Goal: Information Seeking & Learning: Check status

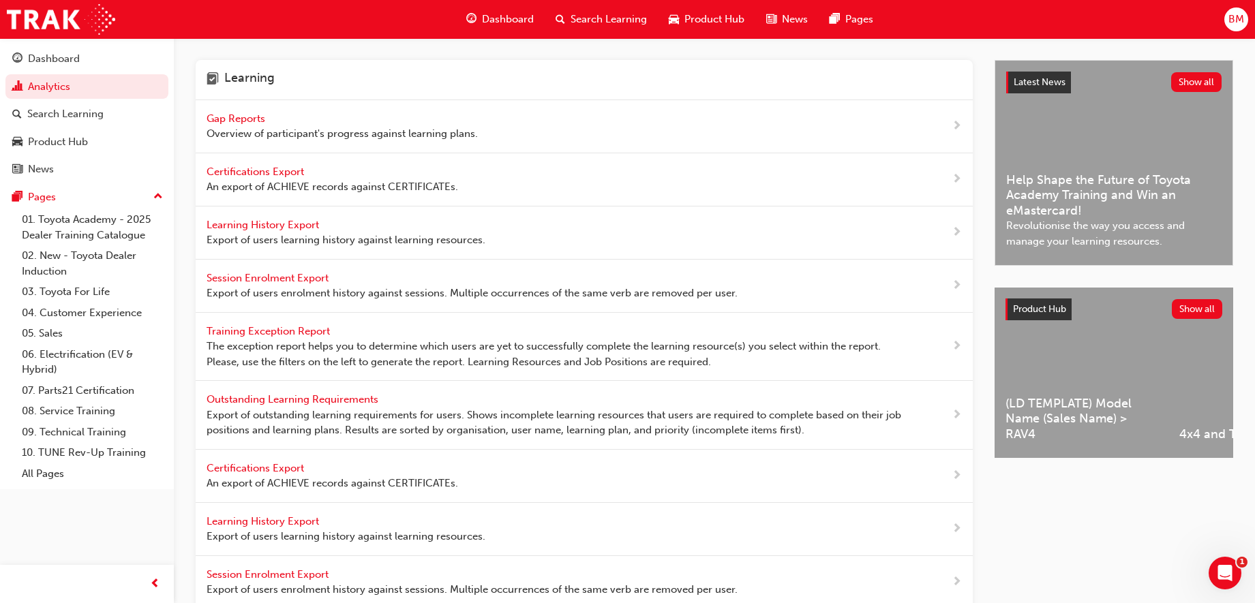
click at [230, 121] on span "Gap Reports" at bounding box center [237, 118] width 61 height 12
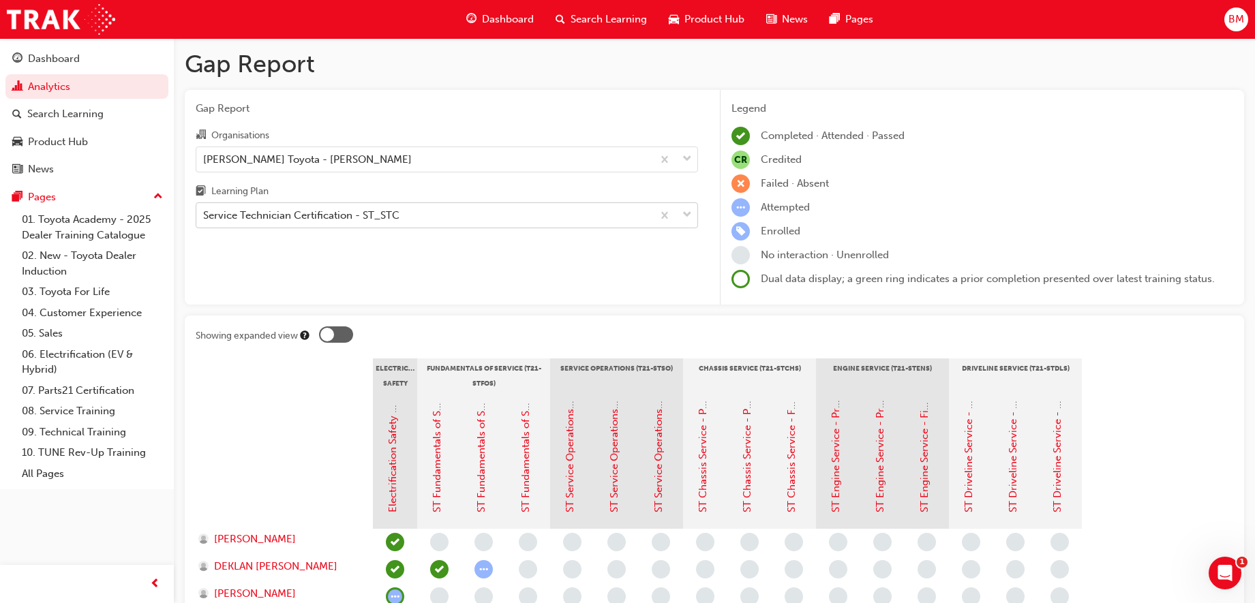
click at [378, 215] on div "Service Technician Certification - ST_STC" at bounding box center [301, 216] width 196 height 16
click at [204, 215] on input "Learning Plan Service Technician Certification - ST_STC" at bounding box center [203, 215] width 1 height 12
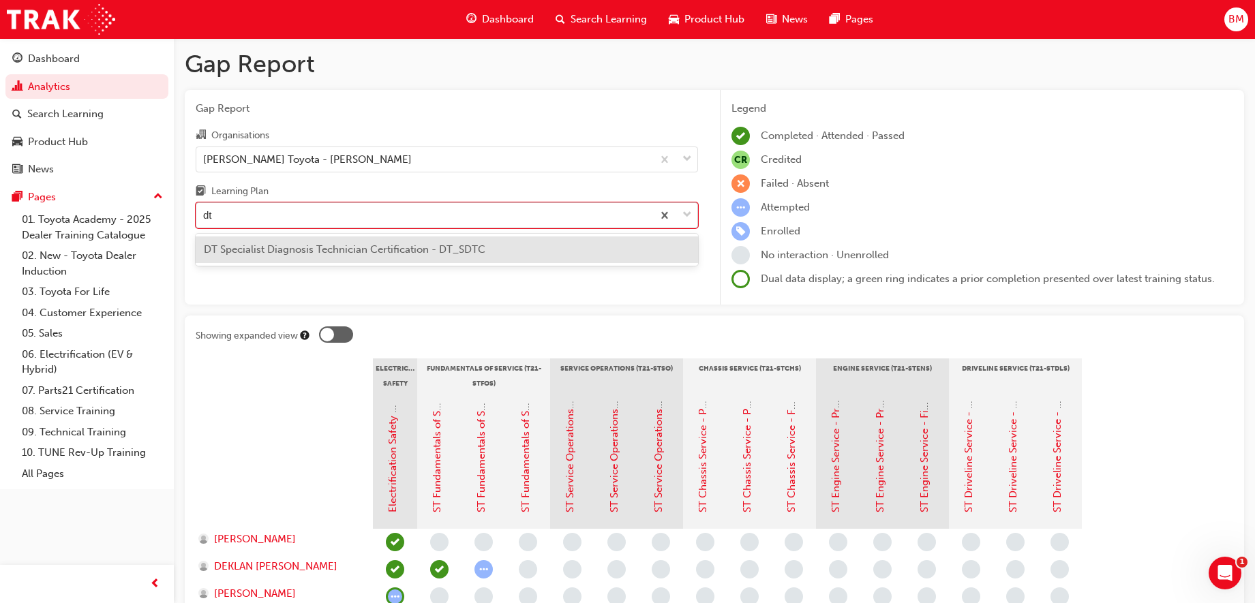
type input "dtc"
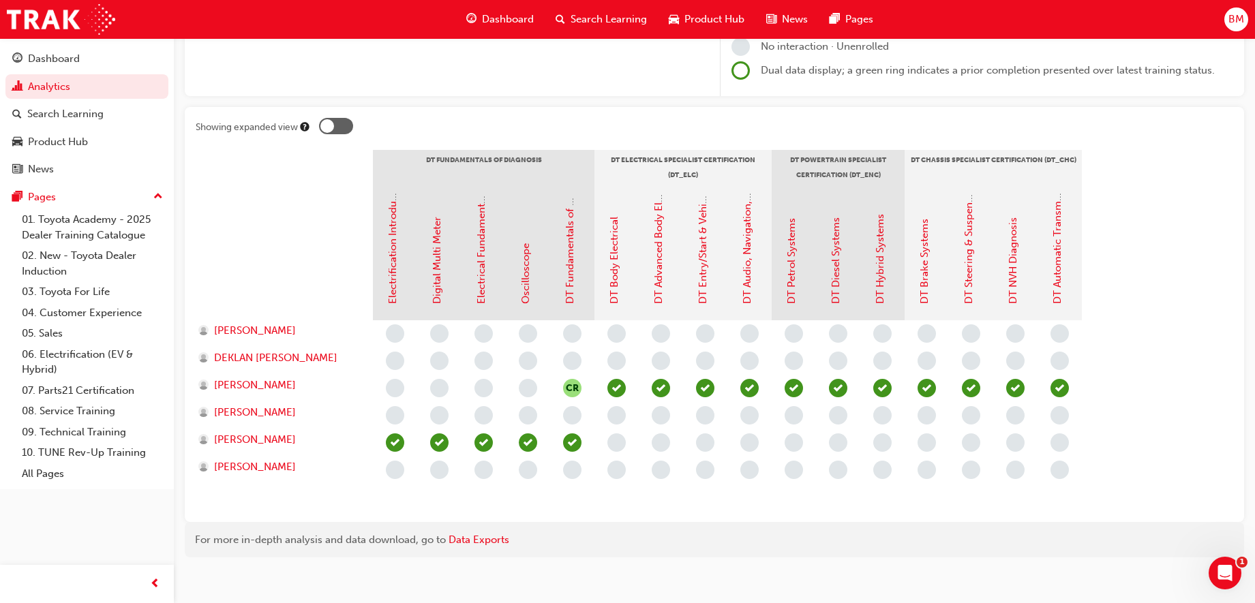
scroll to position [211, 0]
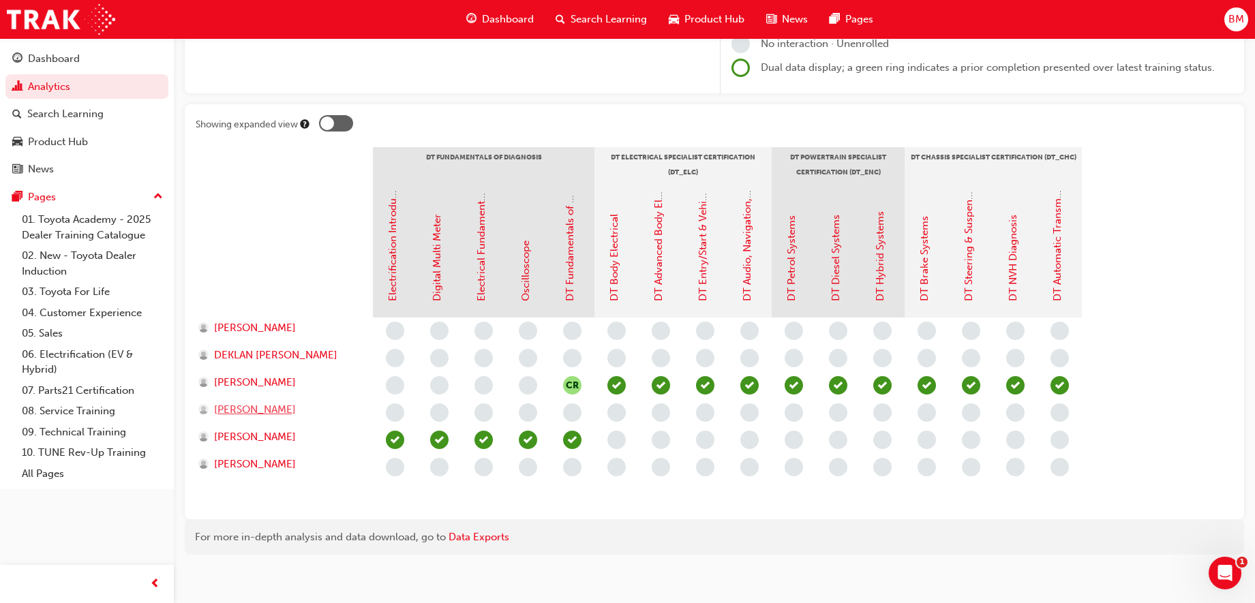
click at [260, 416] on span "[PERSON_NAME]" at bounding box center [255, 410] width 82 height 16
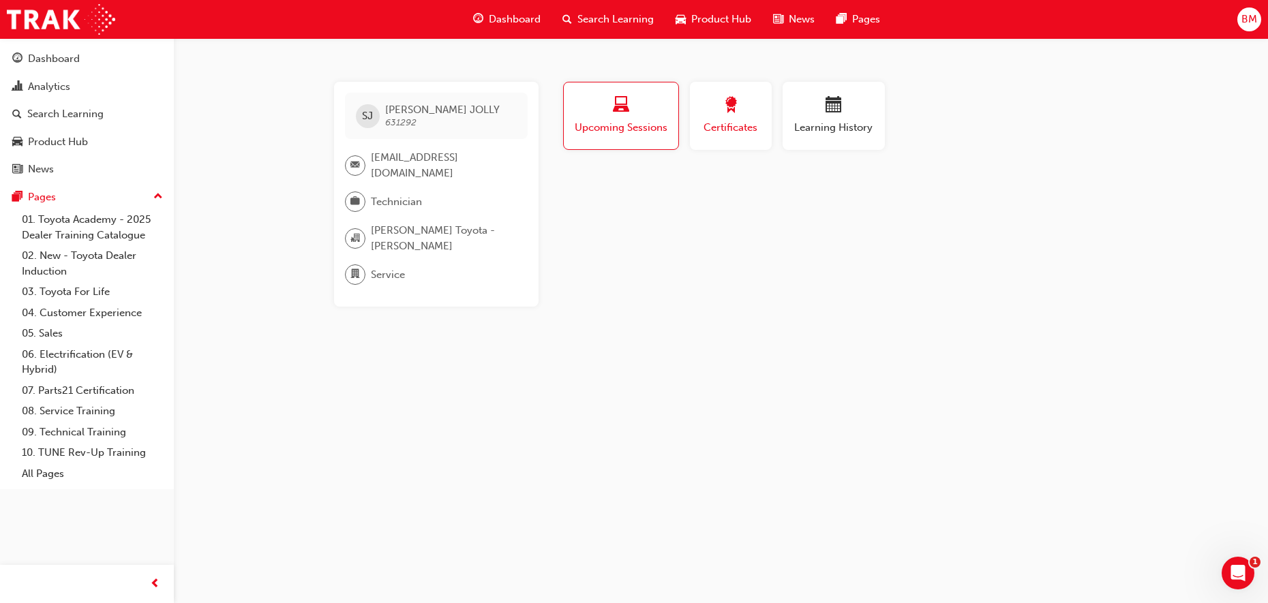
click at [744, 97] on div "button" at bounding box center [730, 107] width 61 height 21
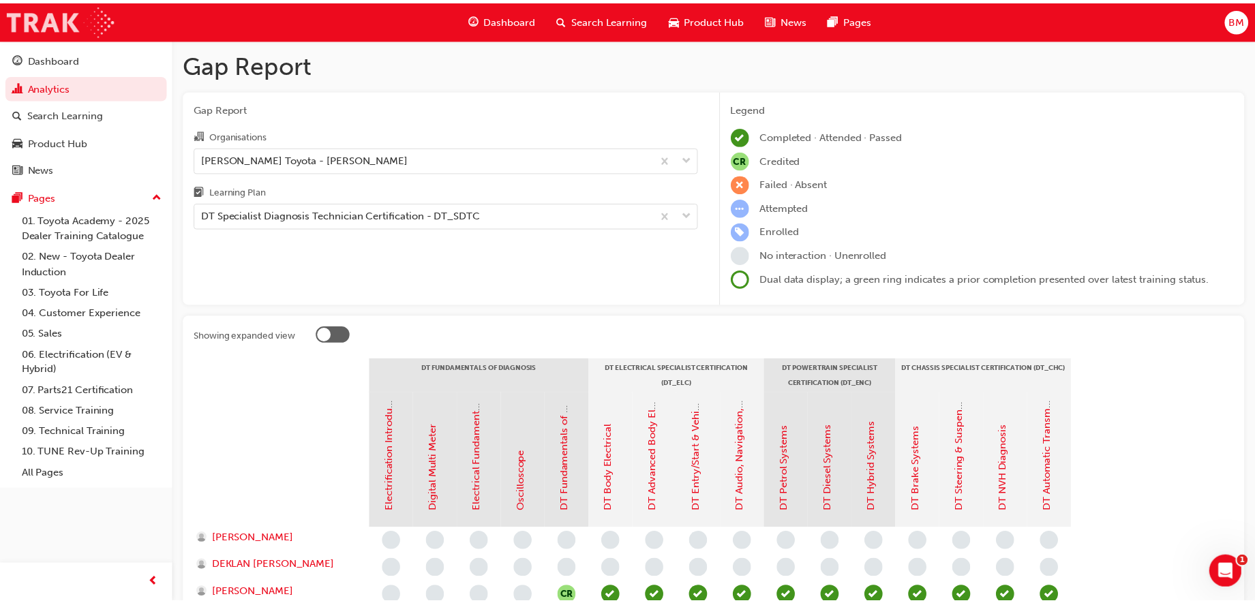
scroll to position [211, 0]
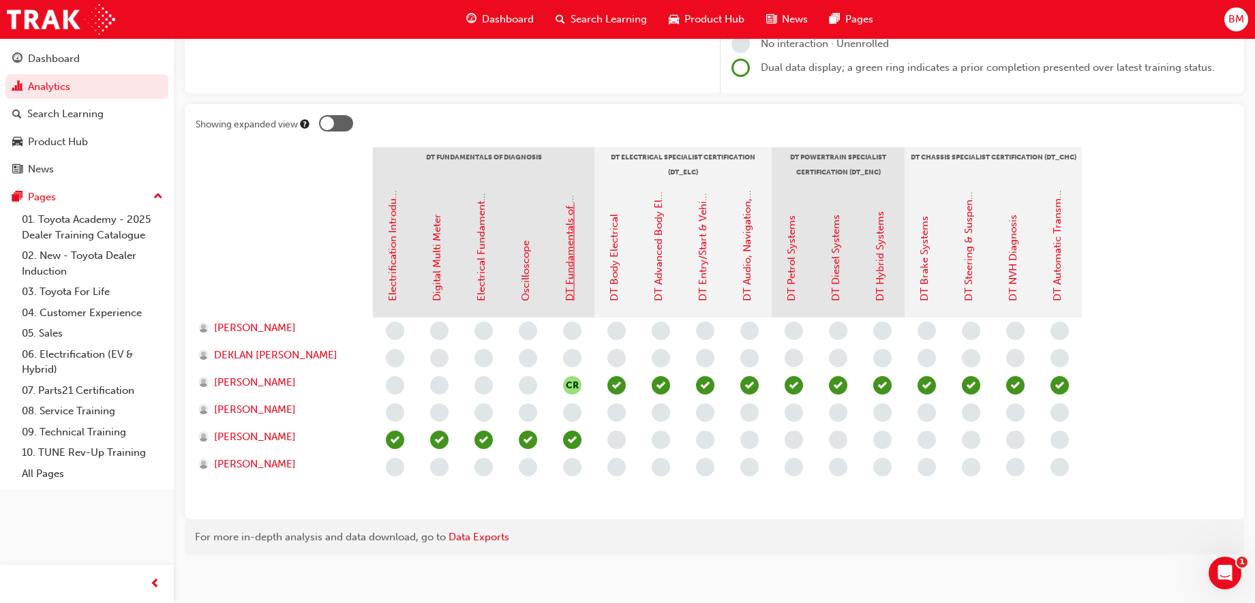
click at [566, 254] on link "DT Fundamentals of Diagnosis" at bounding box center [570, 229] width 12 height 144
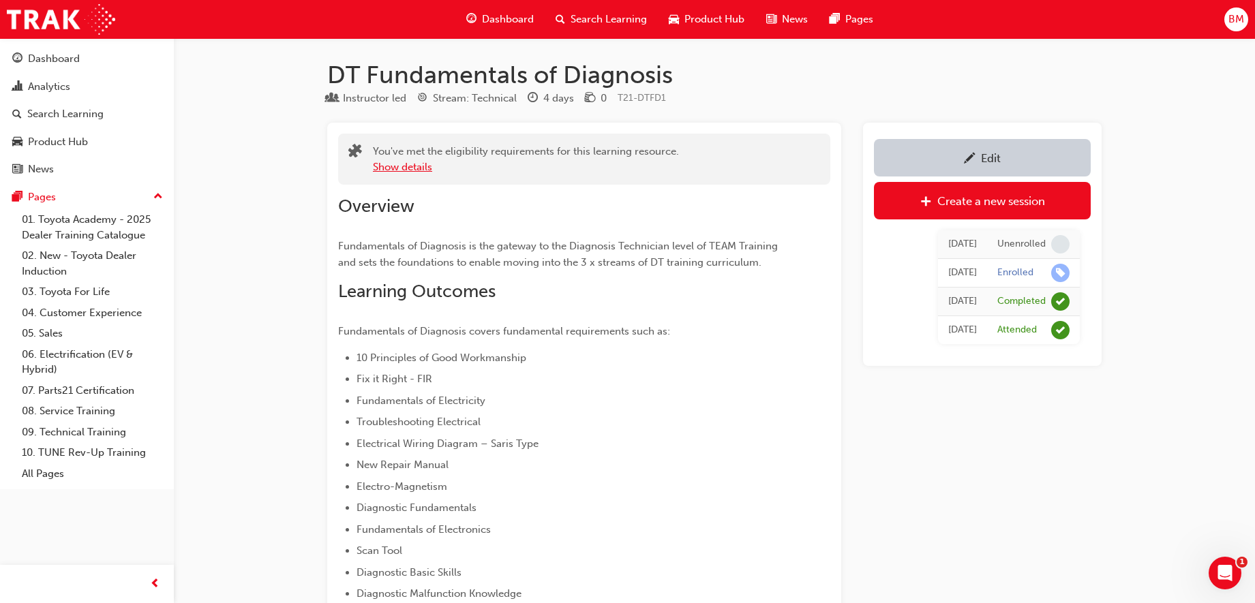
click at [398, 171] on button "Show details" at bounding box center [402, 167] width 59 height 16
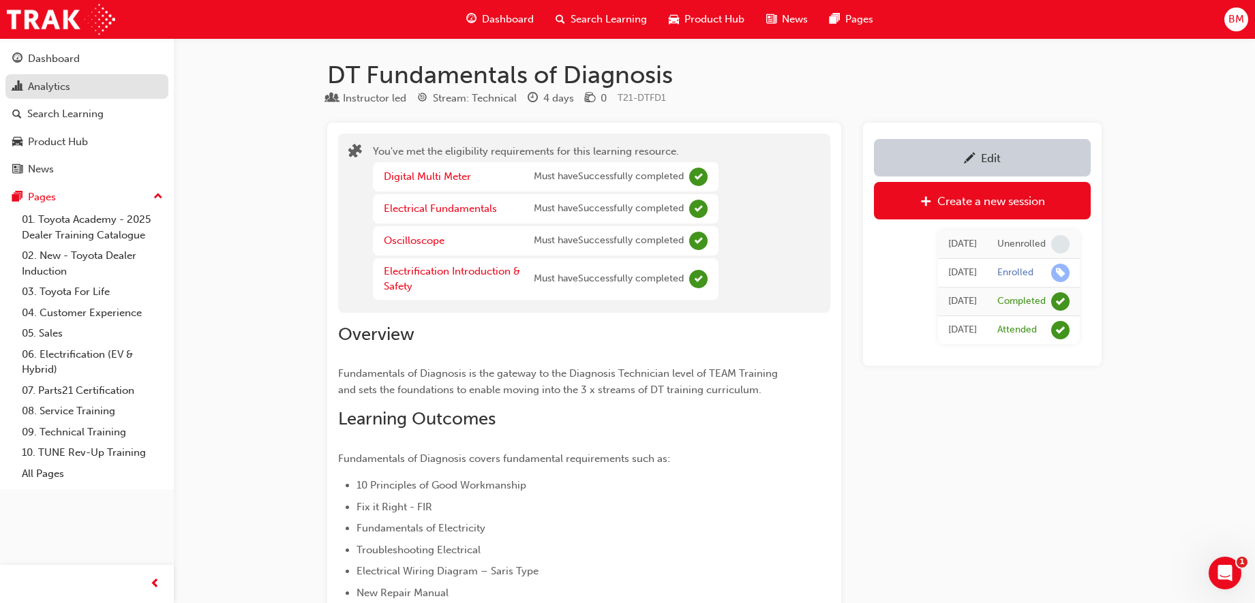
click at [67, 90] on div "Analytics" at bounding box center [49, 87] width 42 height 16
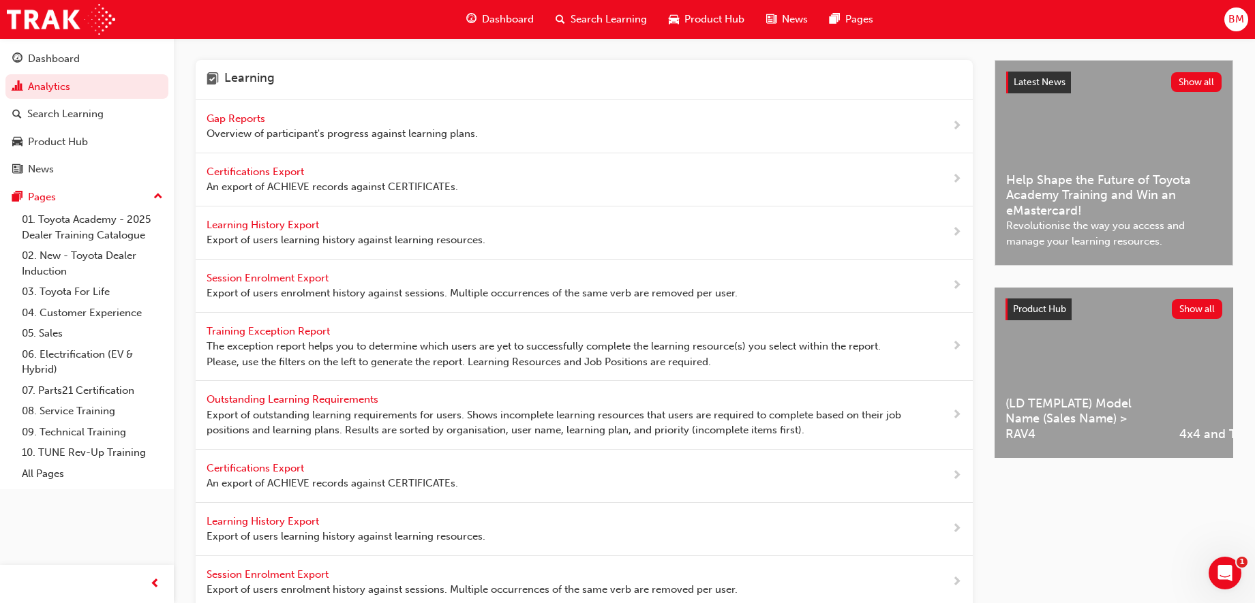
click at [254, 117] on span "Gap Reports" at bounding box center [237, 118] width 61 height 12
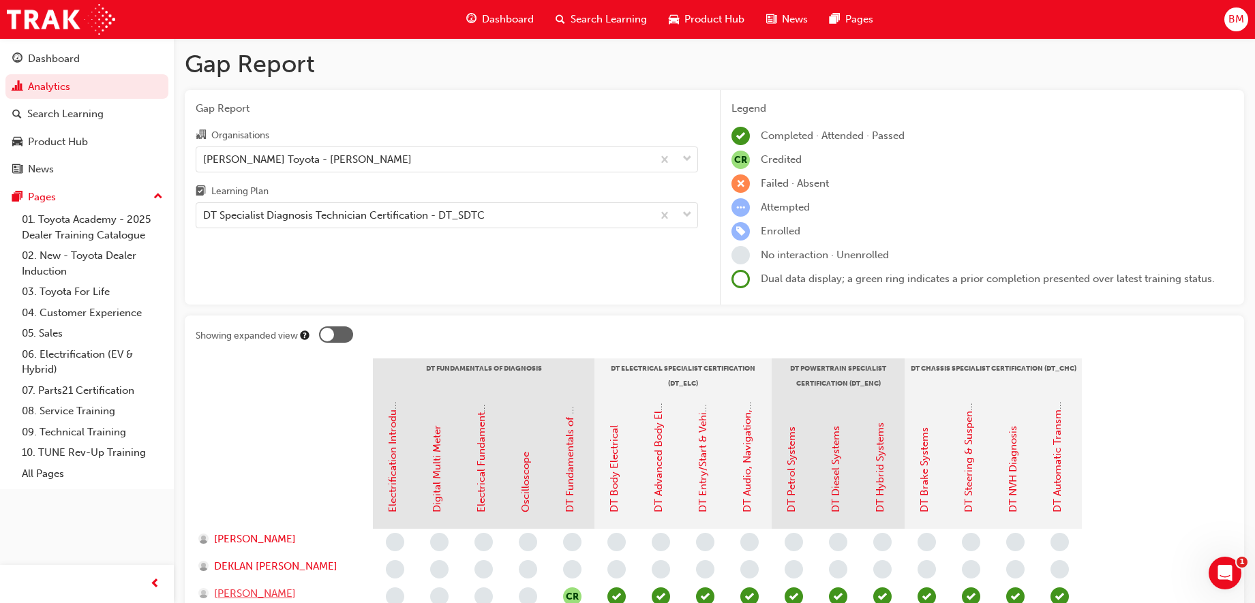
click at [228, 594] on span "[PERSON_NAME]" at bounding box center [255, 594] width 82 height 16
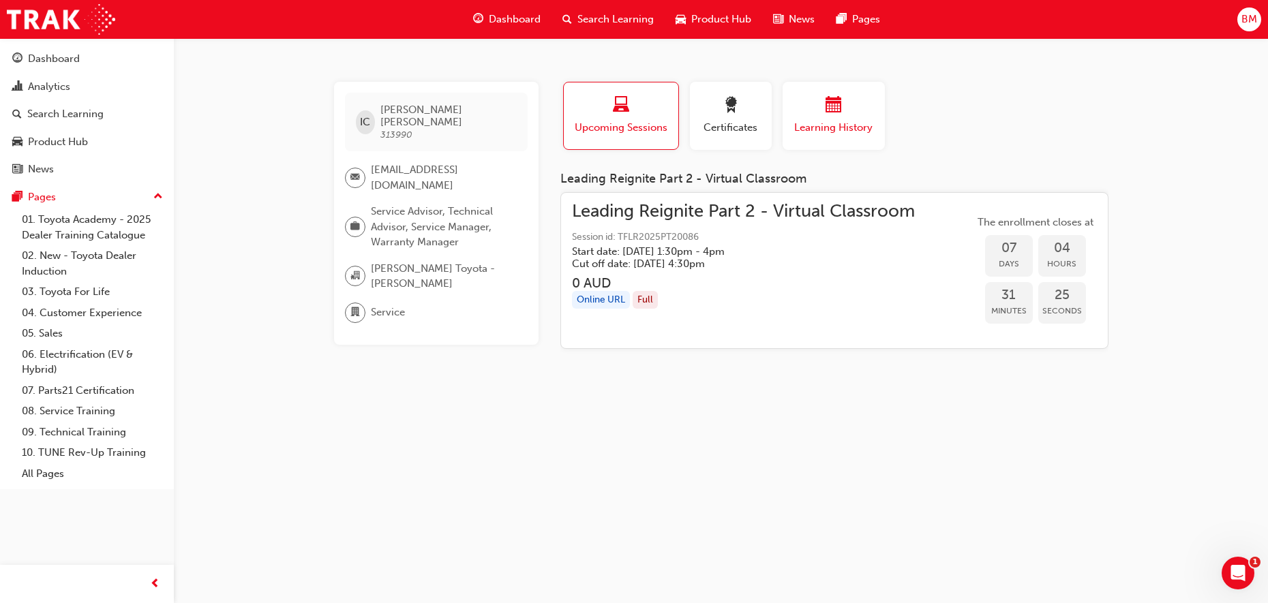
click at [819, 113] on div "button" at bounding box center [834, 107] width 82 height 21
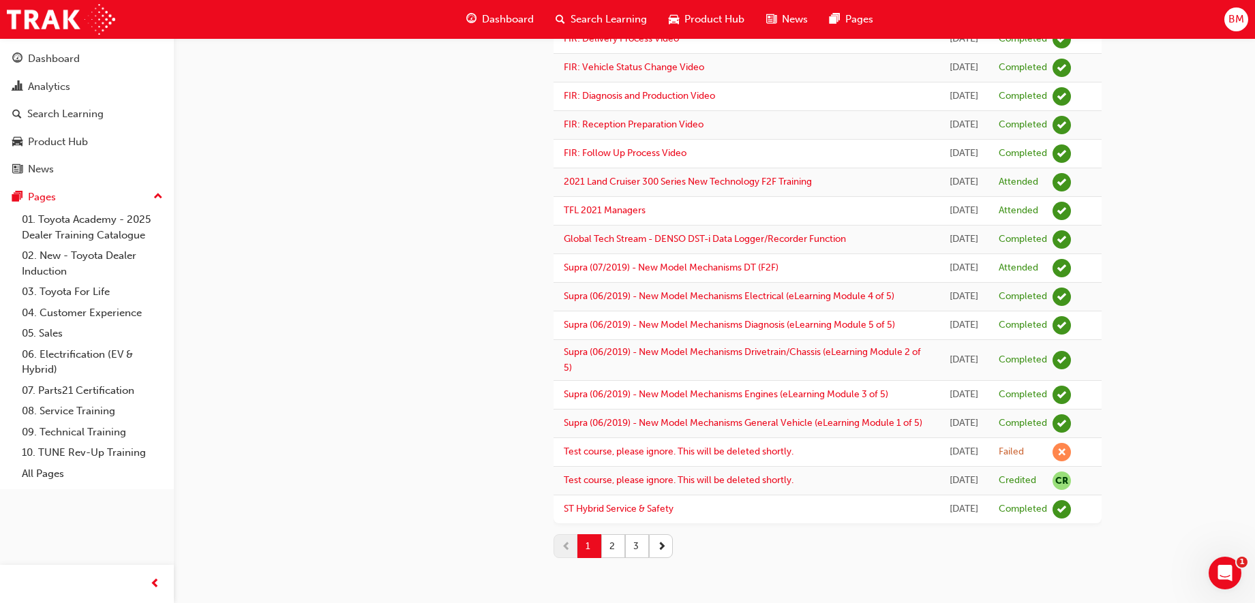
scroll to position [1606, 0]
click at [613, 547] on button "2" at bounding box center [613, 546] width 24 height 24
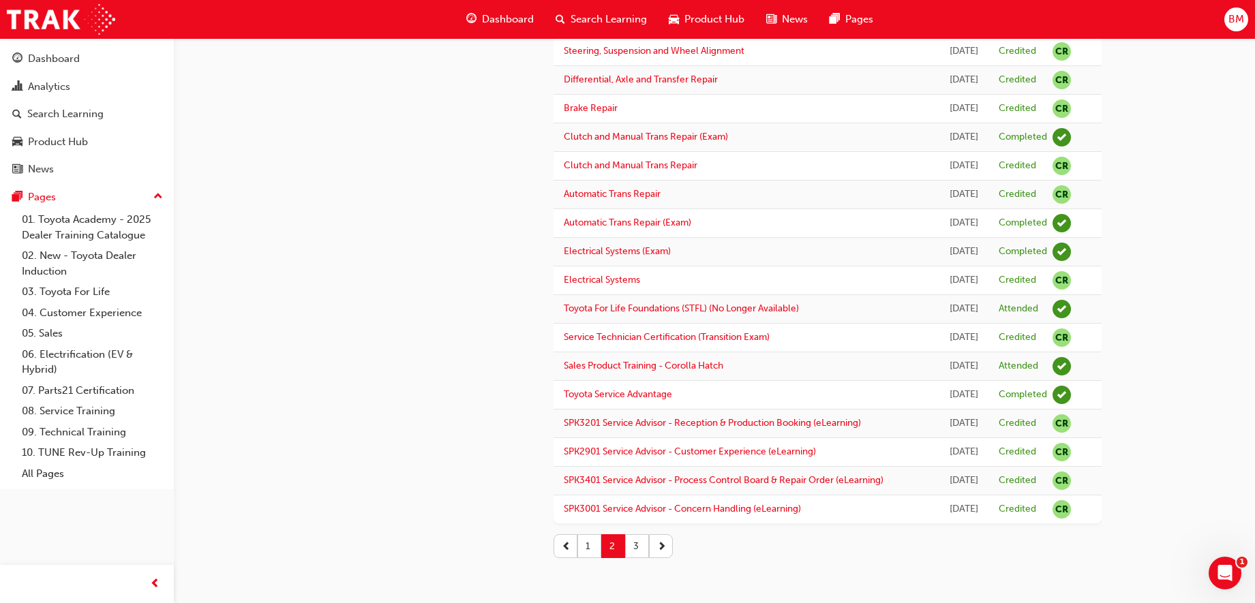
scroll to position [1521, 0]
click at [637, 549] on button "3" at bounding box center [637, 546] width 24 height 24
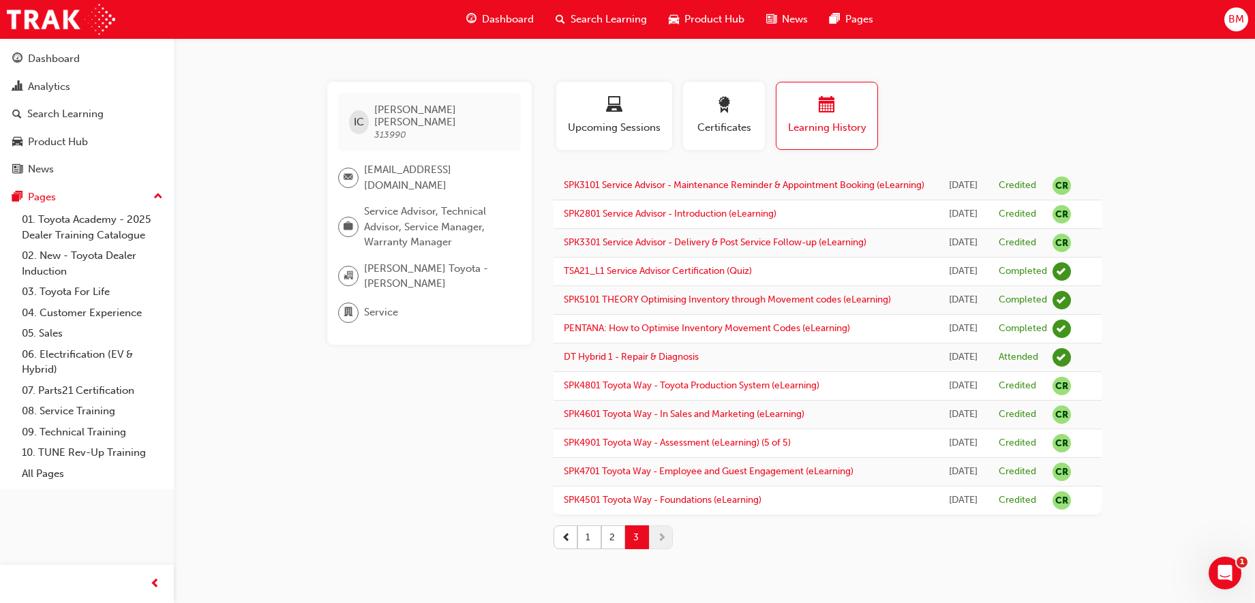
scroll to position [77, 0]
click at [589, 545] on button "1" at bounding box center [589, 537] width 24 height 24
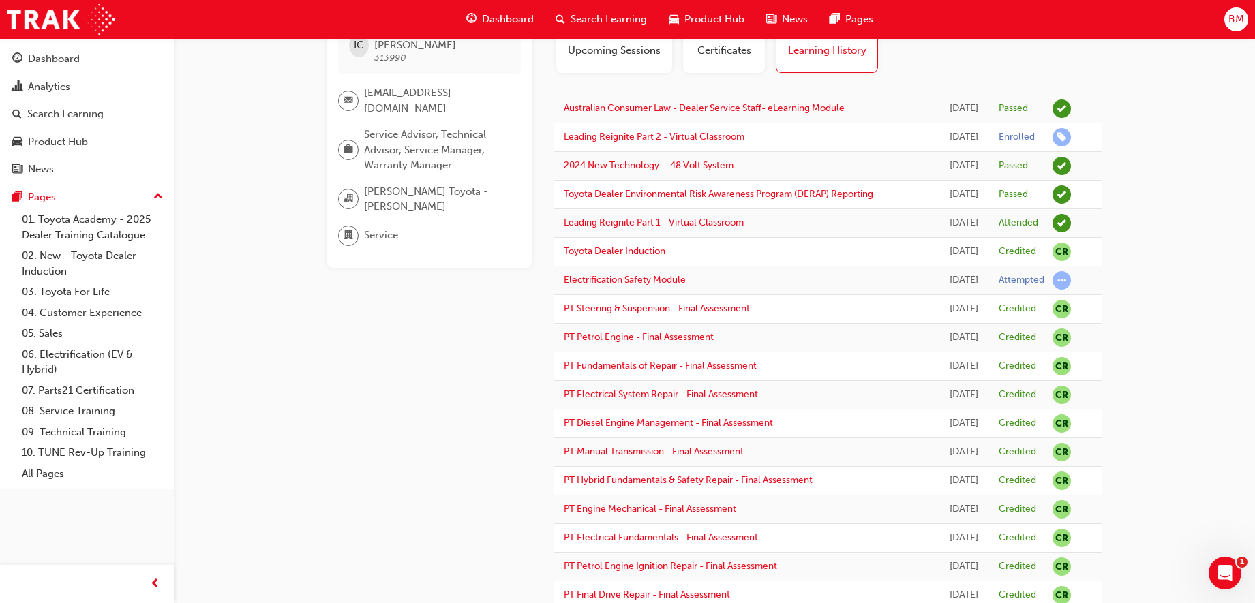
scroll to position [0, 0]
